Goal: Transaction & Acquisition: Purchase product/service

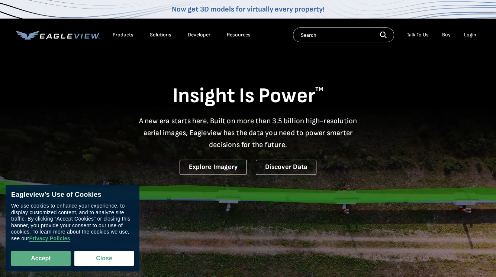
click at [470, 33] on div "Login" at bounding box center [470, 35] width 12 height 7
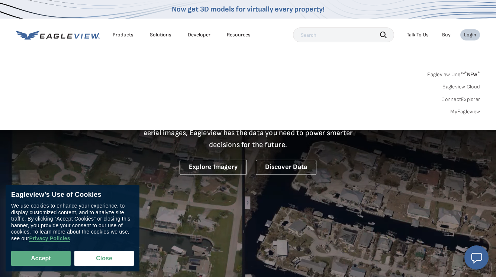
click at [470, 33] on div "Login" at bounding box center [470, 35] width 12 height 7
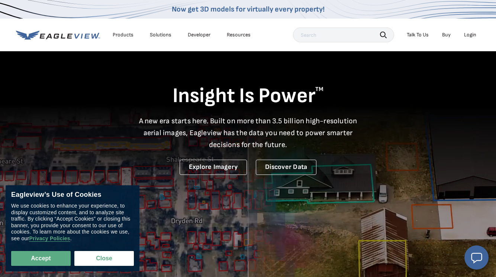
click at [470, 33] on div "Login" at bounding box center [470, 35] width 12 height 7
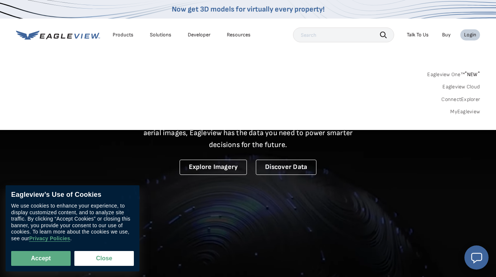
click at [470, 33] on div "Login" at bounding box center [470, 35] width 12 height 7
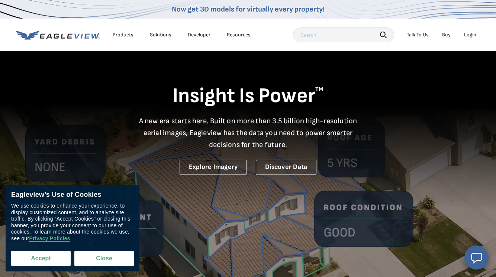
click at [41, 257] on button "Accept" at bounding box center [40, 258] width 59 height 15
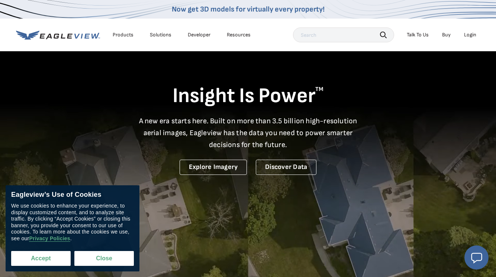
checkbox input "true"
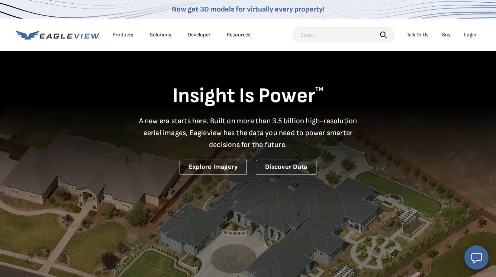
click at [467, 33] on div "Login" at bounding box center [470, 35] width 12 height 7
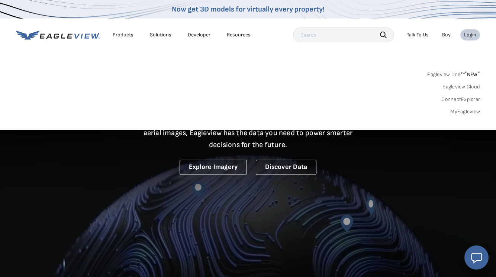
click at [461, 107] on div "Eagleview One™ * NEW * Eagleview Cloud ConnectExplorer MyEagleview" at bounding box center [248, 92] width 464 height 46
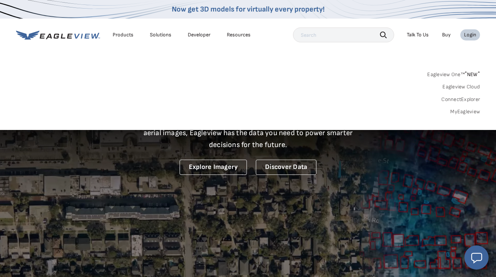
click at [459, 110] on link "MyEagleview" at bounding box center [465, 112] width 30 height 7
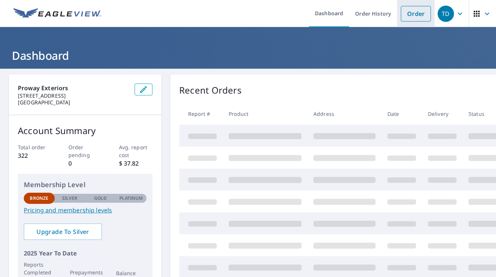
click at [414, 17] on link "Order" at bounding box center [416, 14] width 30 height 16
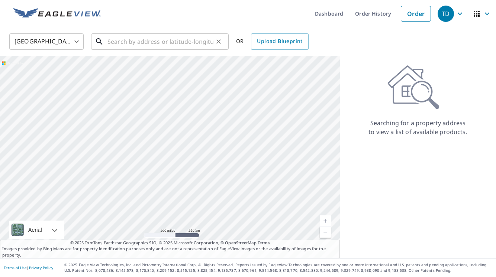
click at [143, 37] on input "text" at bounding box center [160, 41] width 106 height 21
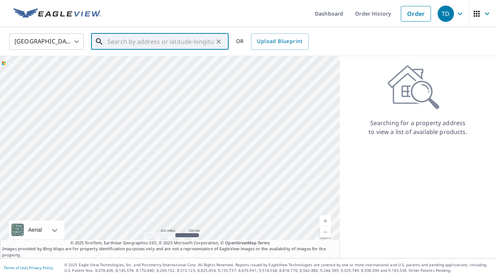
paste input "[STREET_ADDRESS] Un"
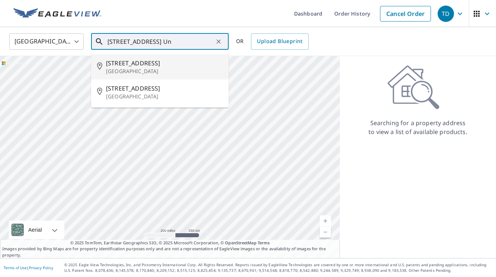
click at [138, 71] on p "[GEOGRAPHIC_DATA]" at bounding box center [164, 71] width 117 height 7
type input "[STREET_ADDRESS]"
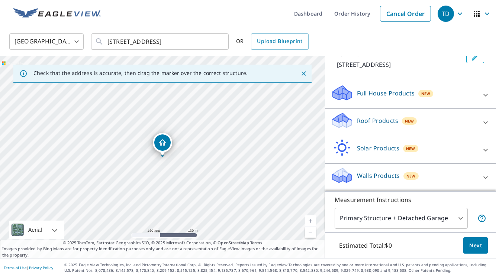
scroll to position [57, 0]
click at [391, 124] on p "Roof Products" at bounding box center [377, 120] width 41 height 9
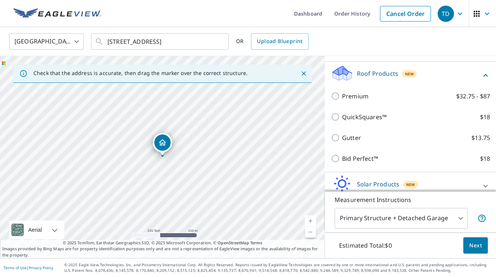
scroll to position [100, 0]
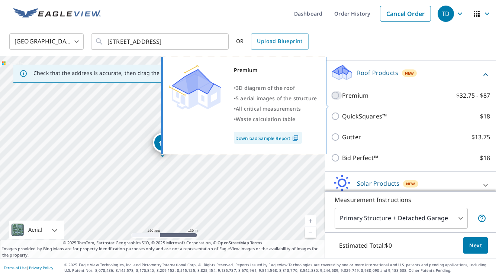
click at [337, 100] on input "Premium $32.75 - $87" at bounding box center [336, 95] width 11 height 9
checkbox input "true"
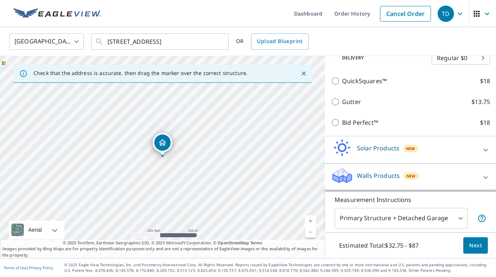
scroll to position [168, 0]
click at [473, 246] on span "Next" at bounding box center [475, 245] width 13 height 9
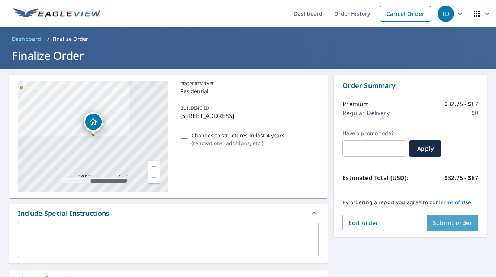
click at [454, 223] on span "Submit order" at bounding box center [453, 223] width 40 height 8
checkbox input "true"
